Goal: Find specific page/section: Find specific page/section

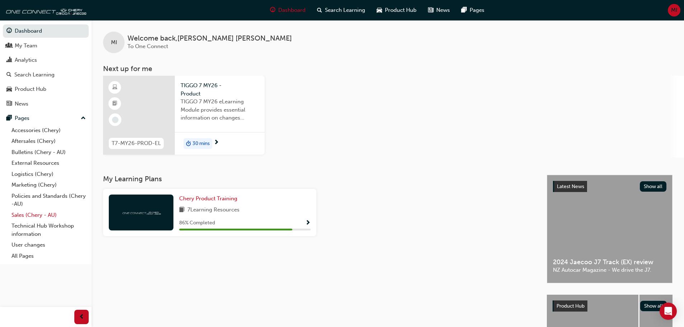
click at [29, 212] on link "Sales (Chery - AU)" at bounding box center [49, 215] width 80 height 11
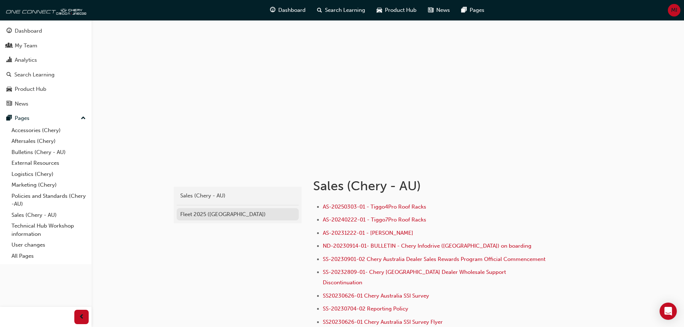
click at [206, 216] on div "Fleet 2025 ([GEOGRAPHIC_DATA])" at bounding box center [237, 214] width 115 height 8
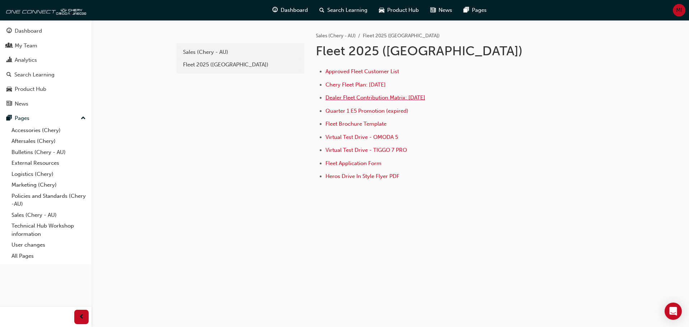
click at [381, 95] on span "Dealer Fleet Contribution Matrix: [DATE]" at bounding box center [376, 97] width 100 height 6
